Goal: Task Accomplishment & Management: Manage account settings

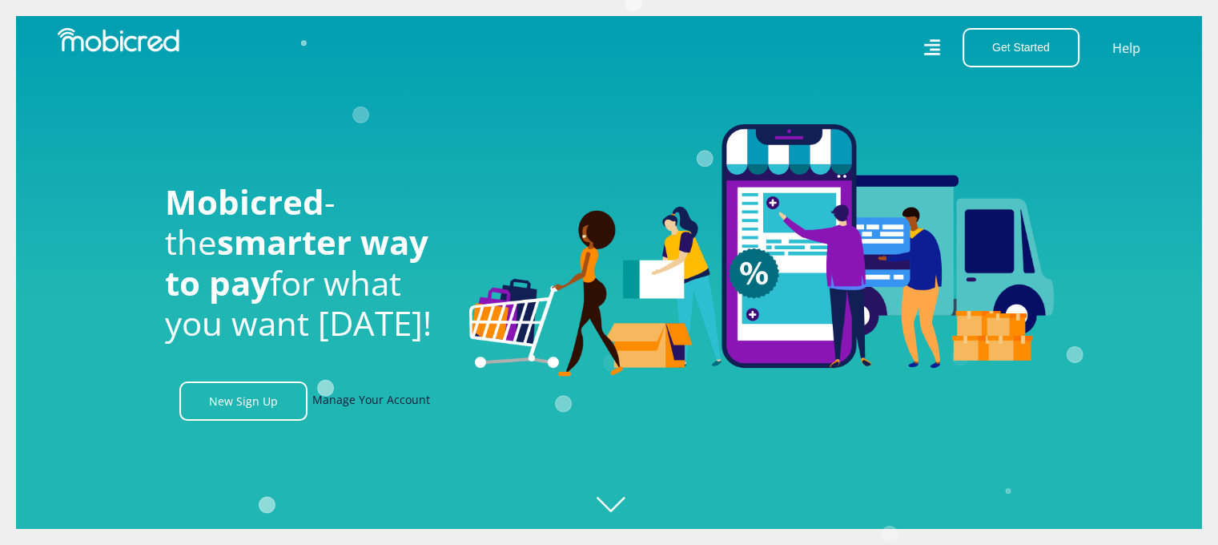
scroll to position [0, 1141]
click at [374, 405] on link "Manage Your Account" at bounding box center [371, 400] width 118 height 39
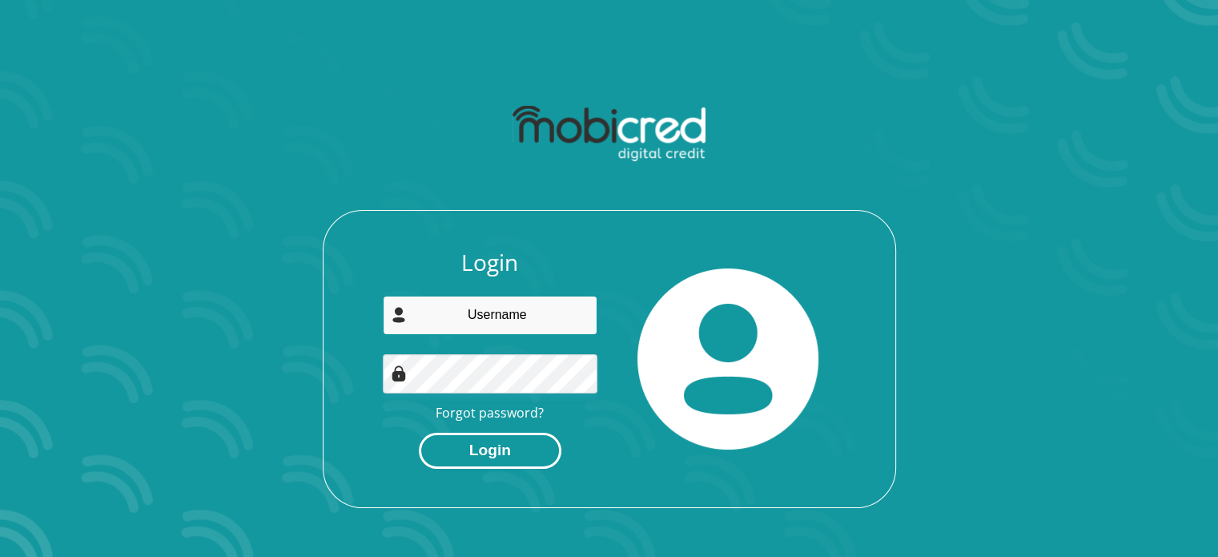
type input "mimosayokwe@gmail.com"
click at [497, 448] on button "Login" at bounding box center [490, 451] width 143 height 36
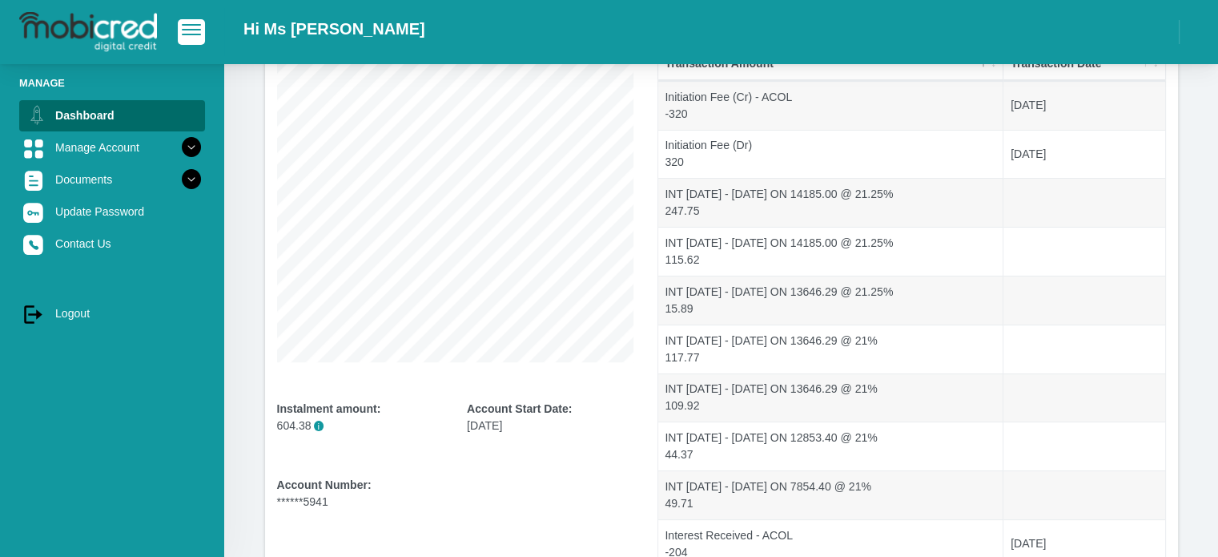
scroll to position [204, 0]
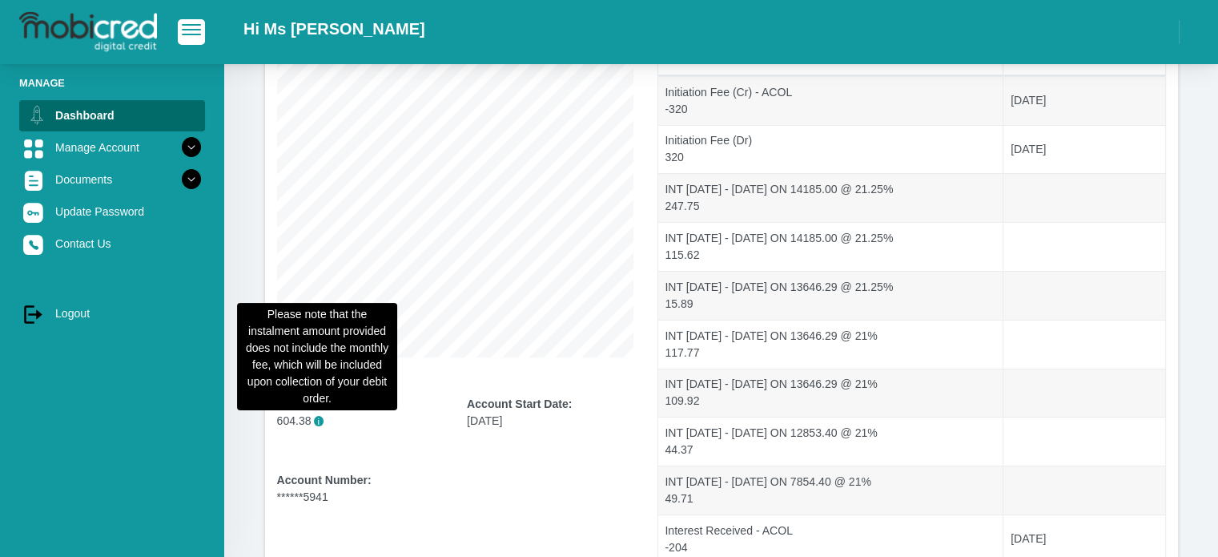
click at [314, 423] on span "i" at bounding box center [319, 421] width 10 height 10
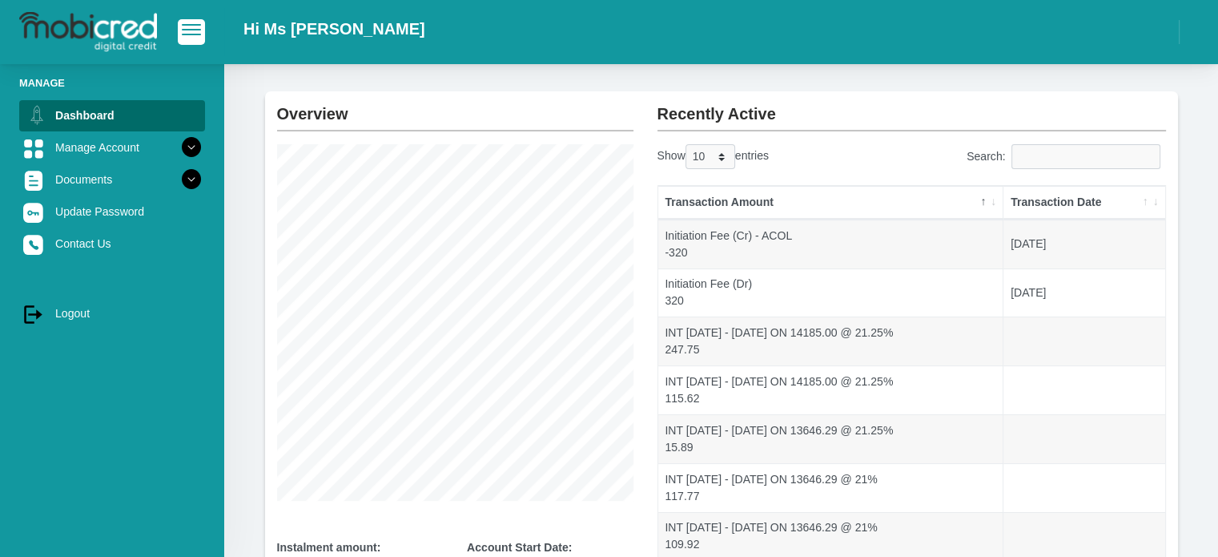
scroll to position [0, 0]
